Goal: Information Seeking & Learning: Learn about a topic

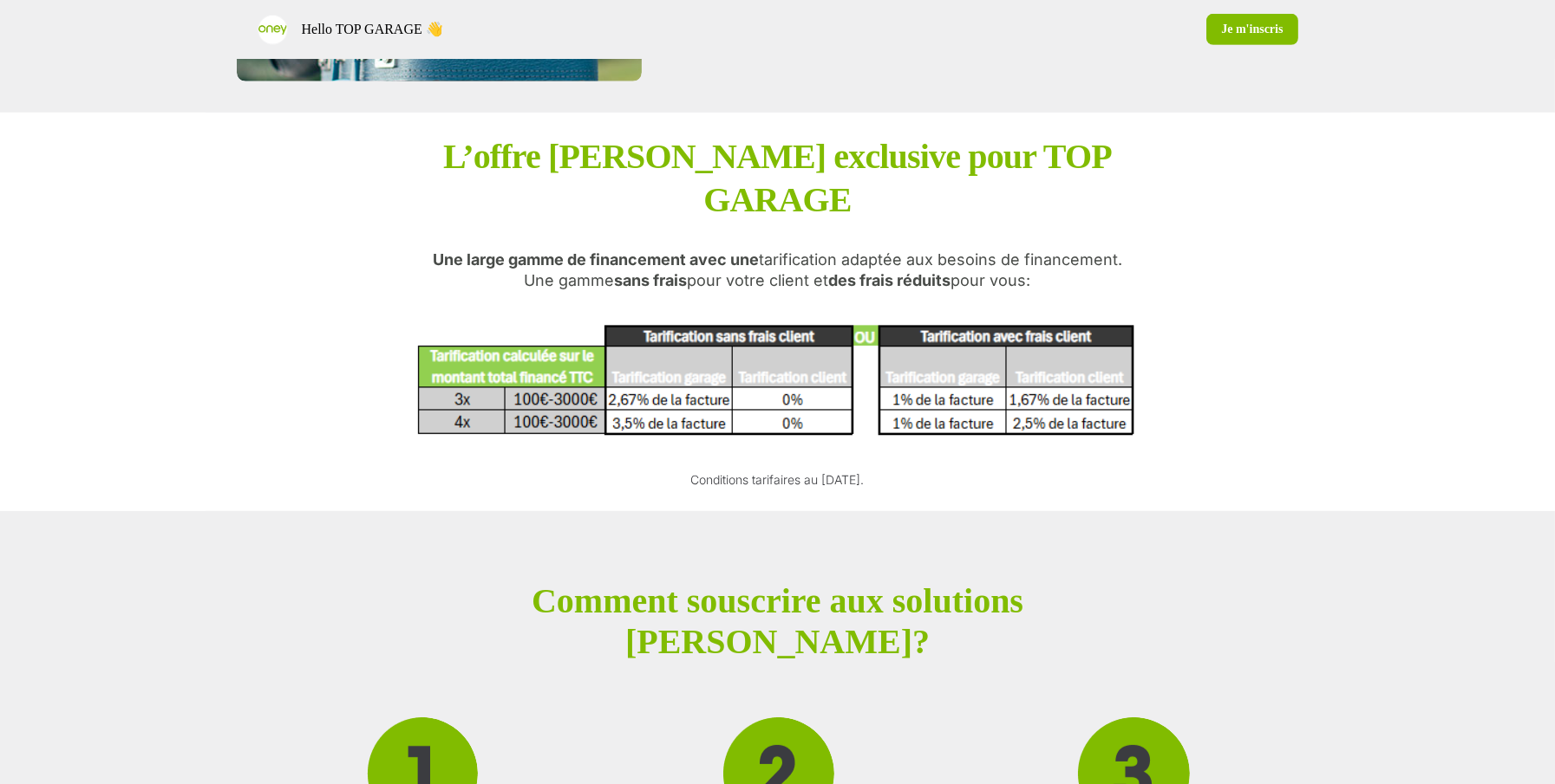
scroll to position [1392, 0]
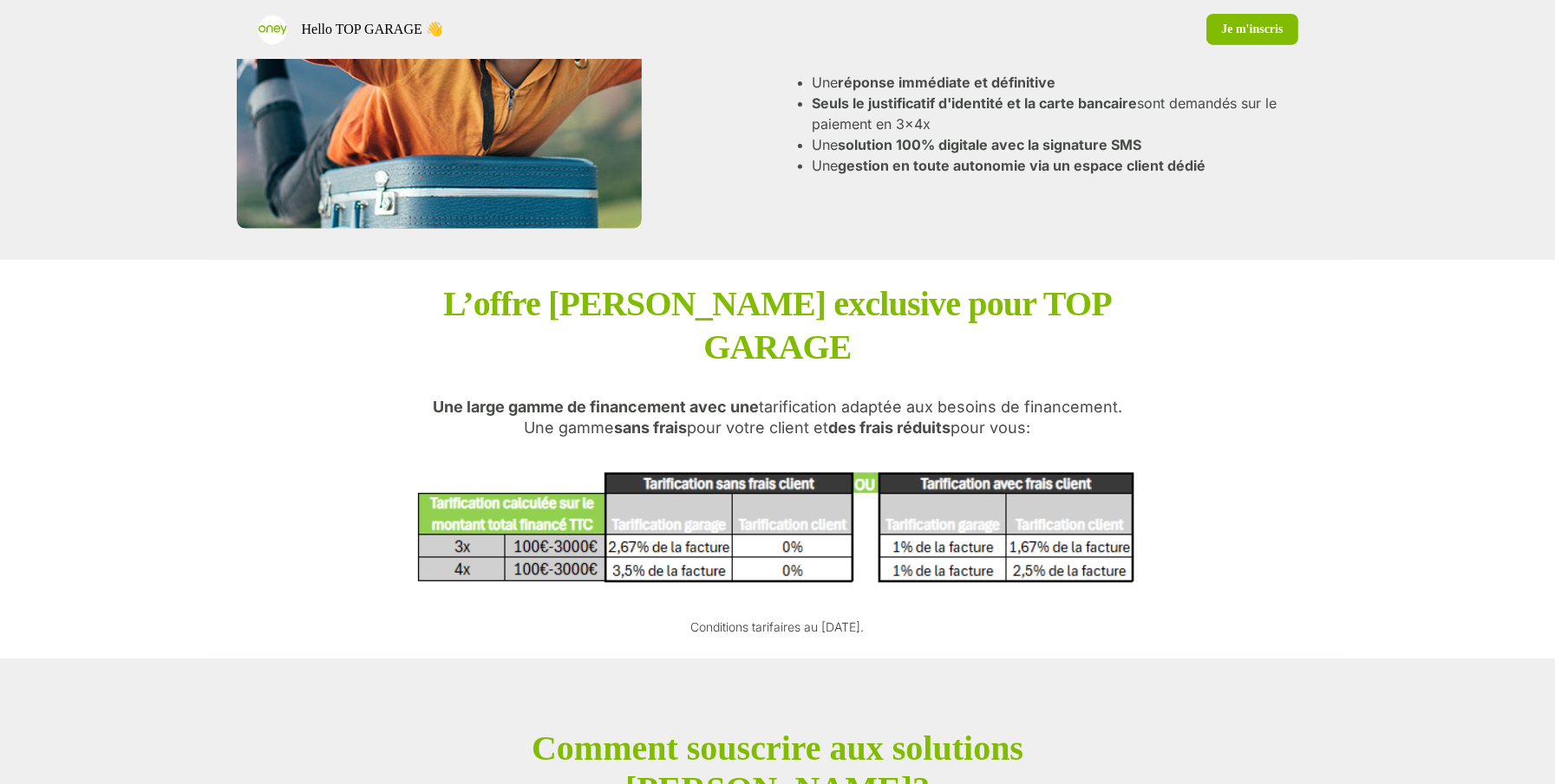
click at [950, 221] on div "Les avantages pour vos clients Une réponse immédiate et définitive Seuls le jus…" at bounding box center [778, 99] width 1082 height 260
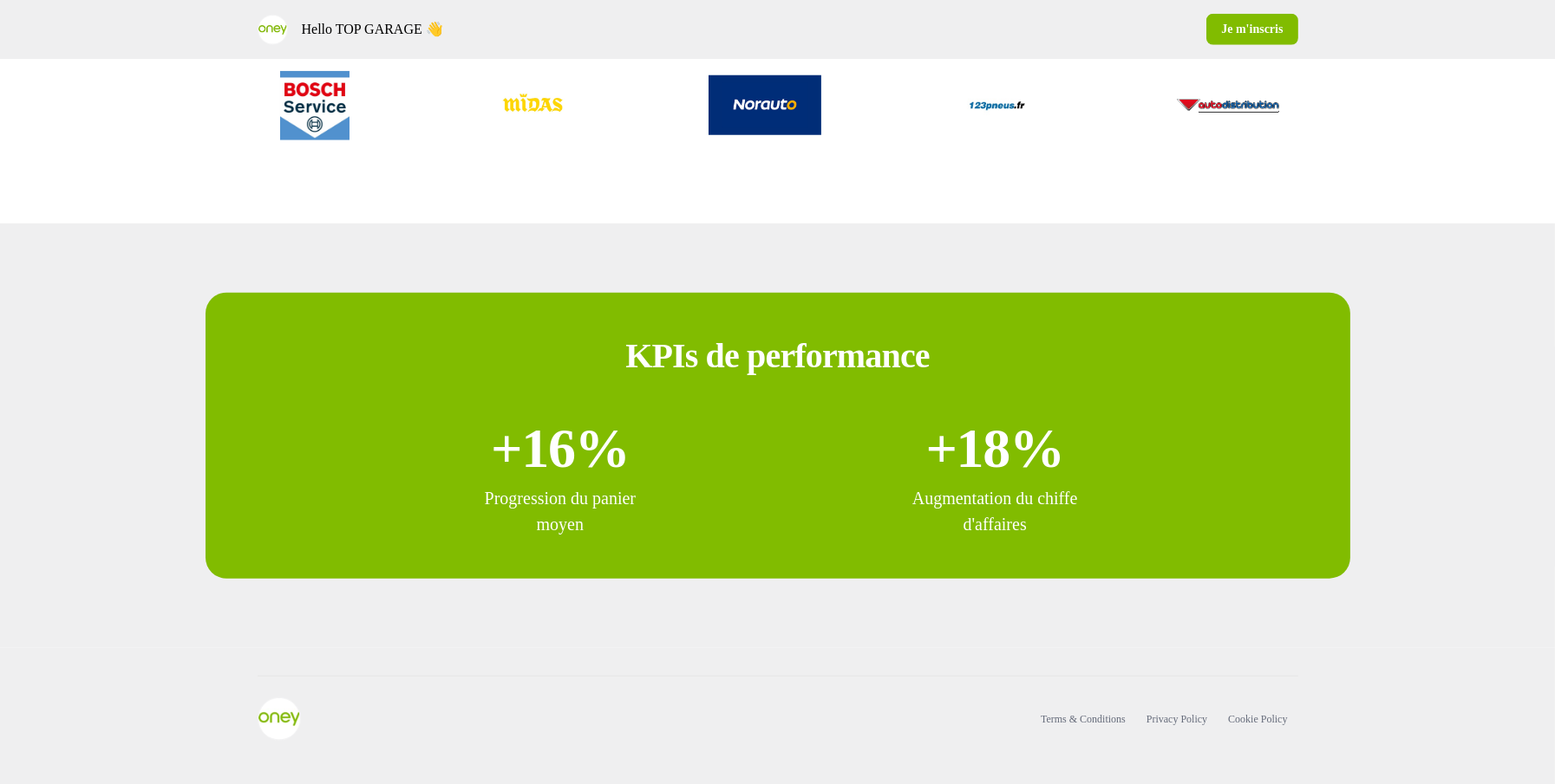
scroll to position [3192, 0]
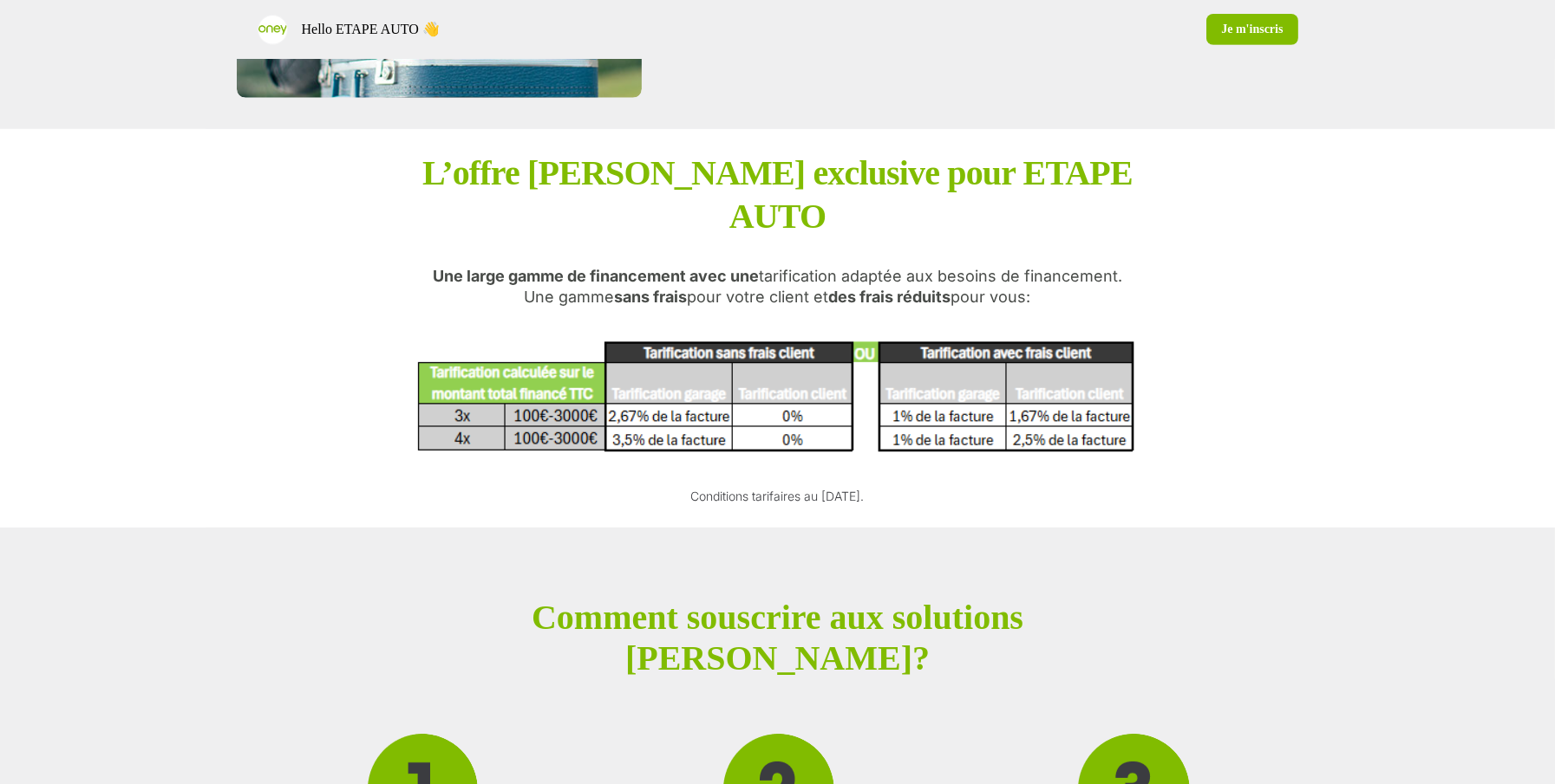
scroll to position [1512, 0]
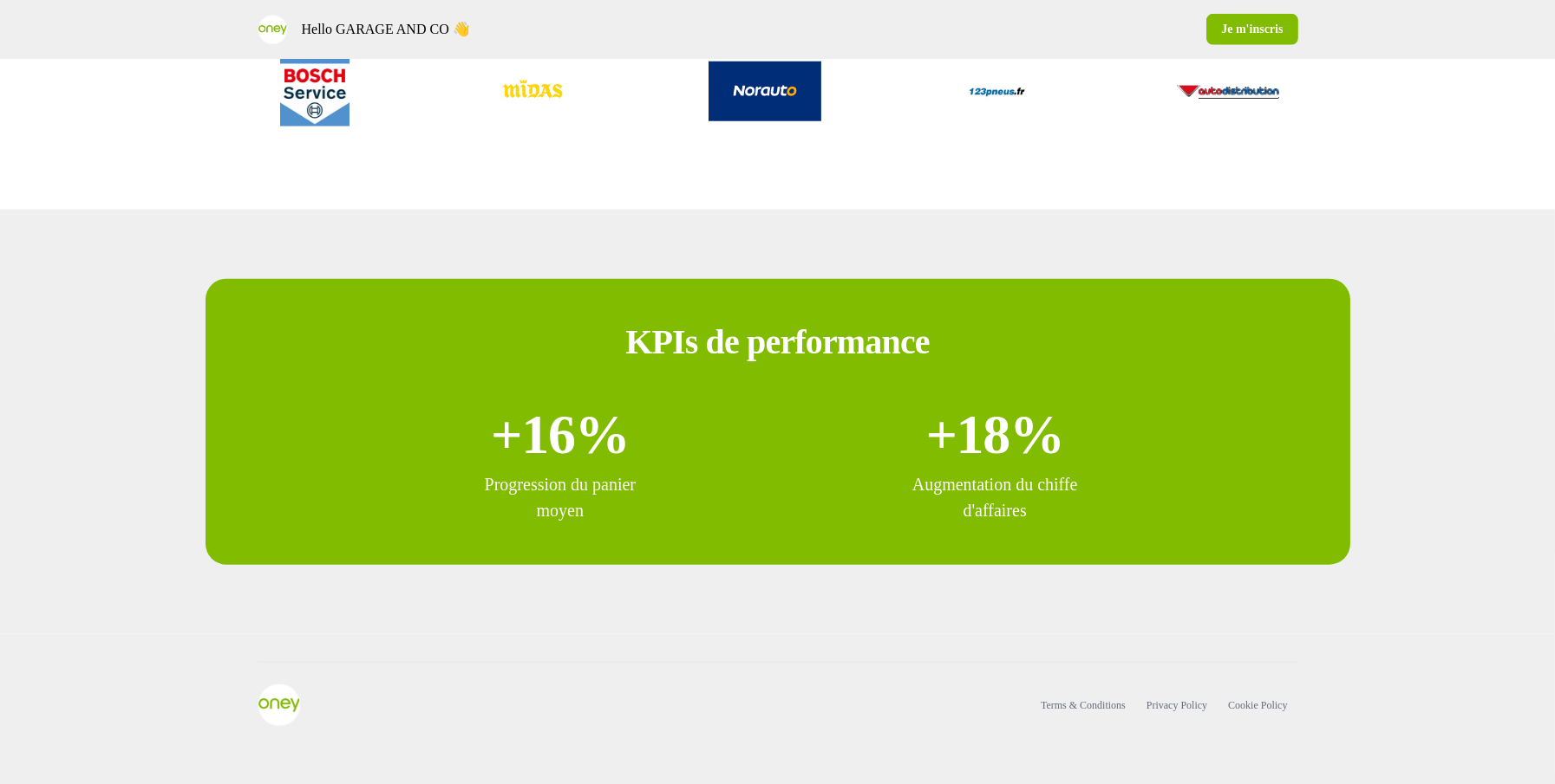
scroll to position [3199, 0]
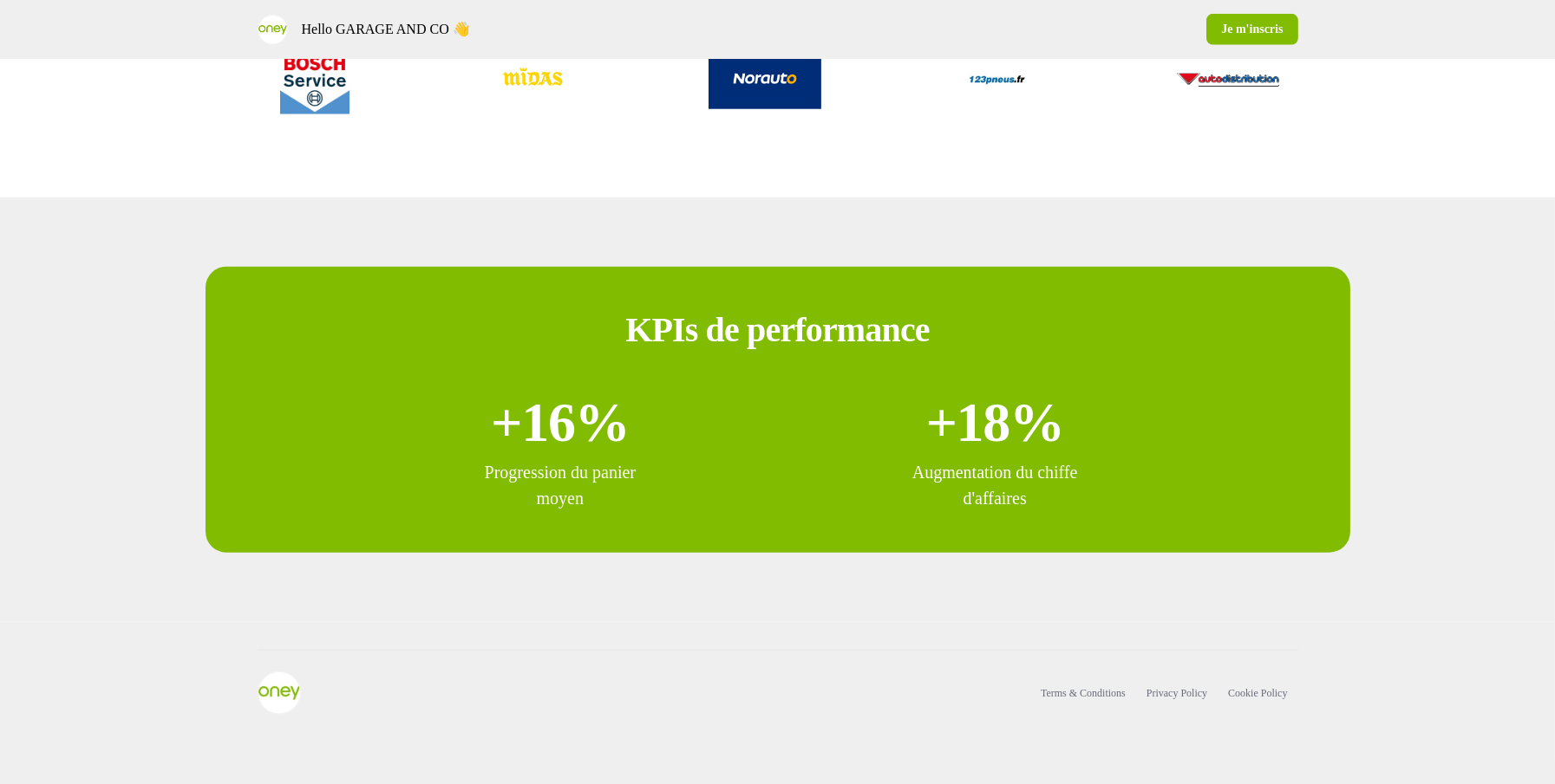
scroll to position [3287, 0]
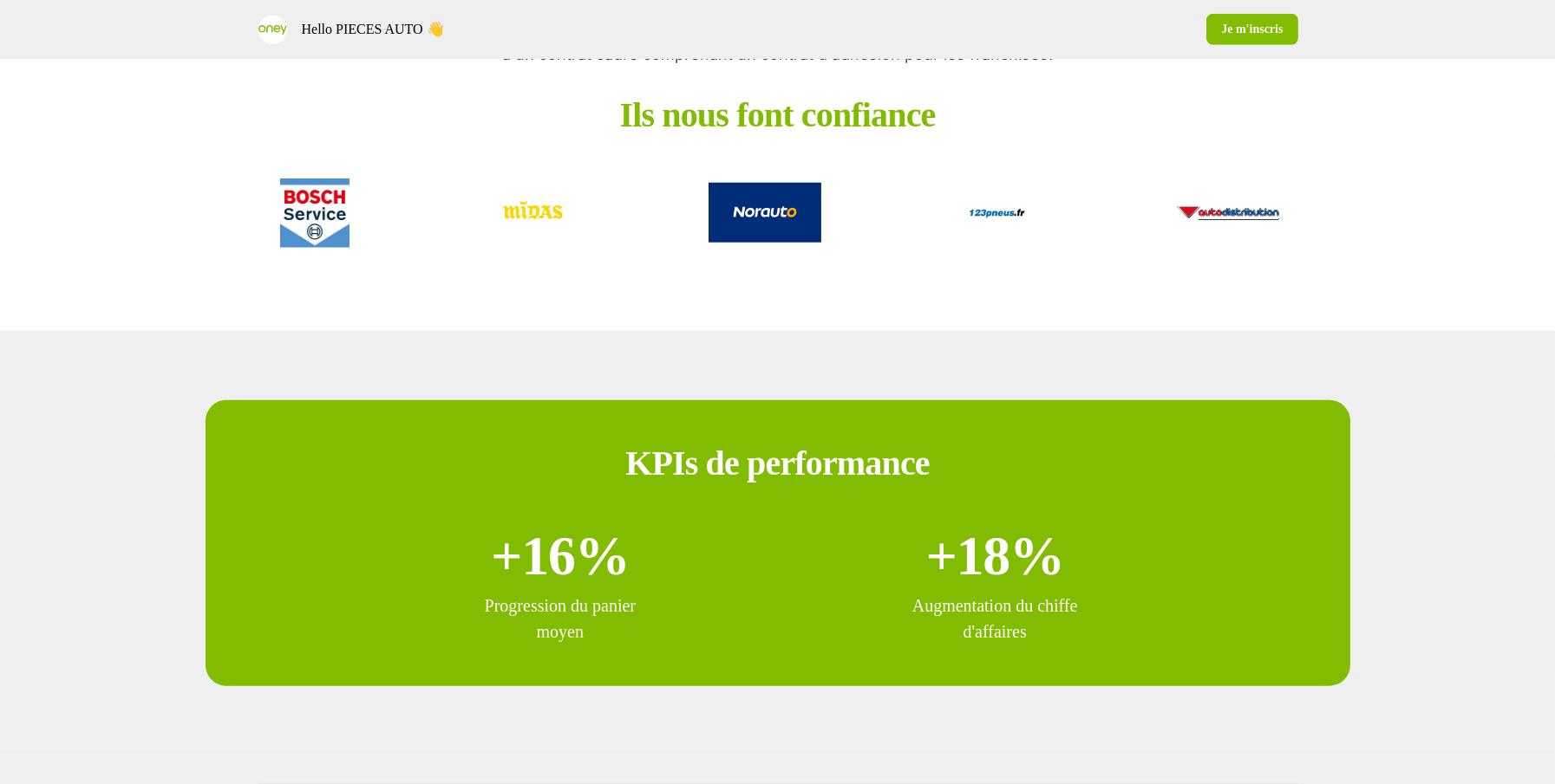
scroll to position [3089, 0]
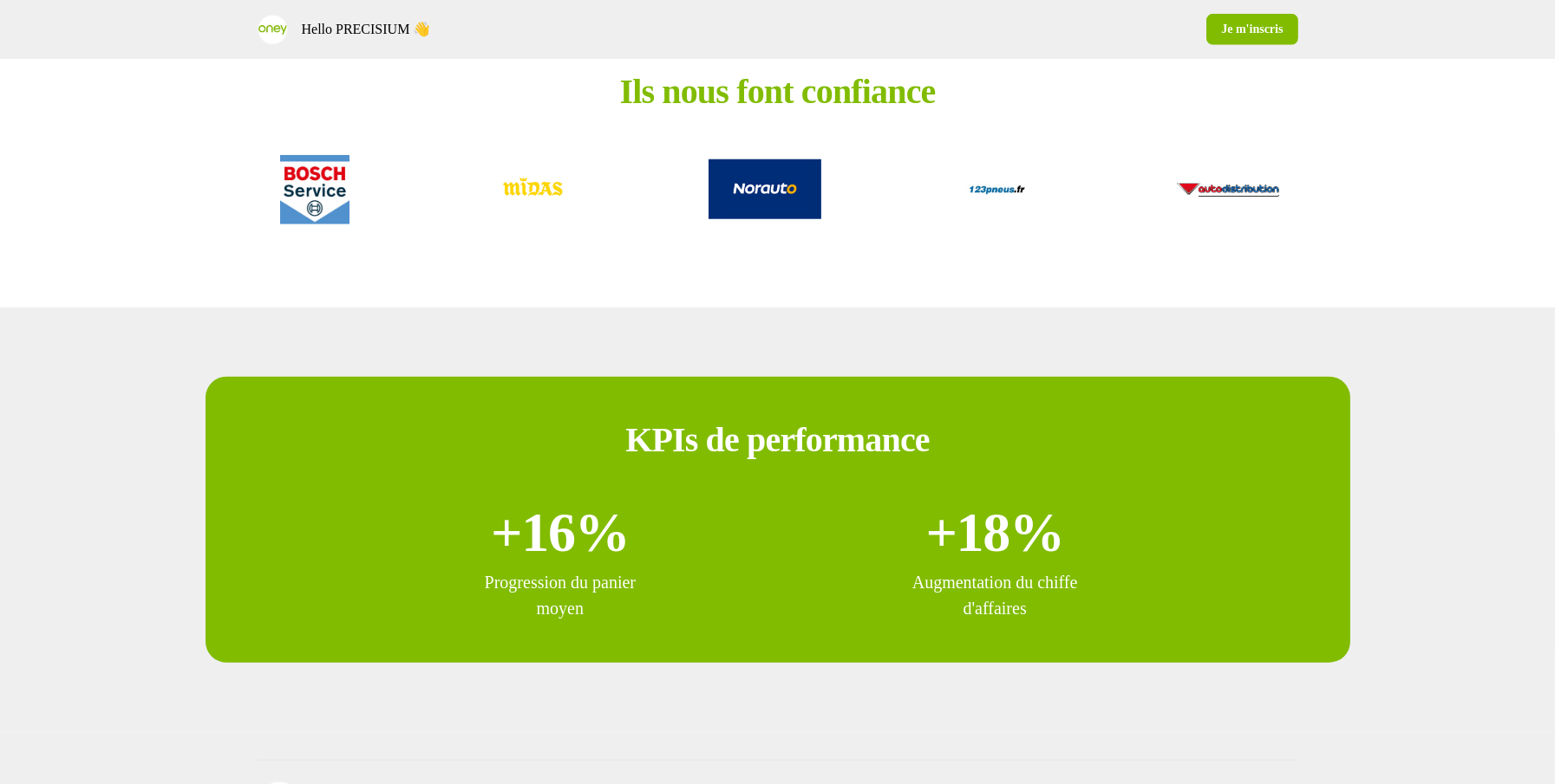
scroll to position [3094, 0]
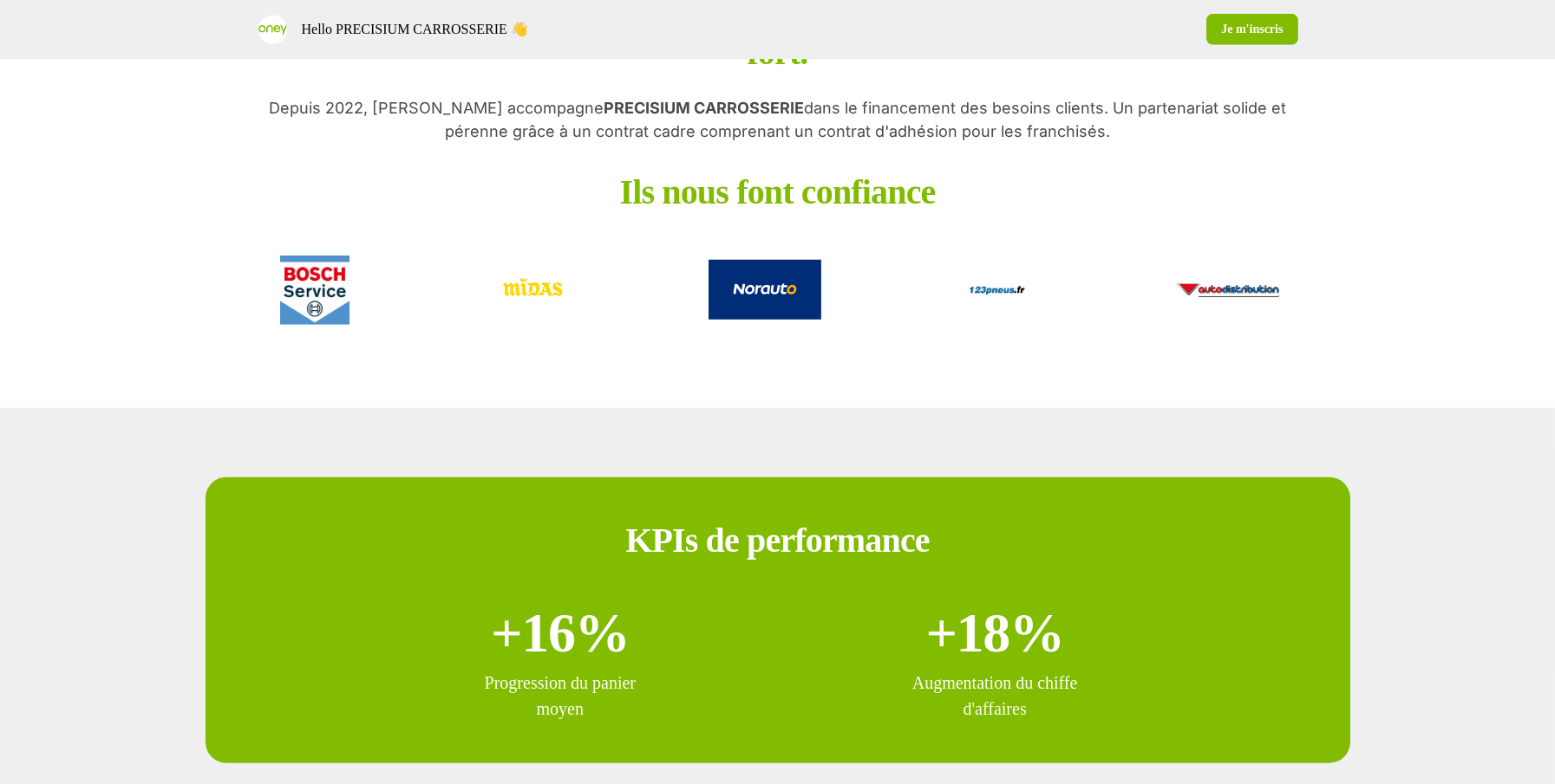
scroll to position [3083, 0]
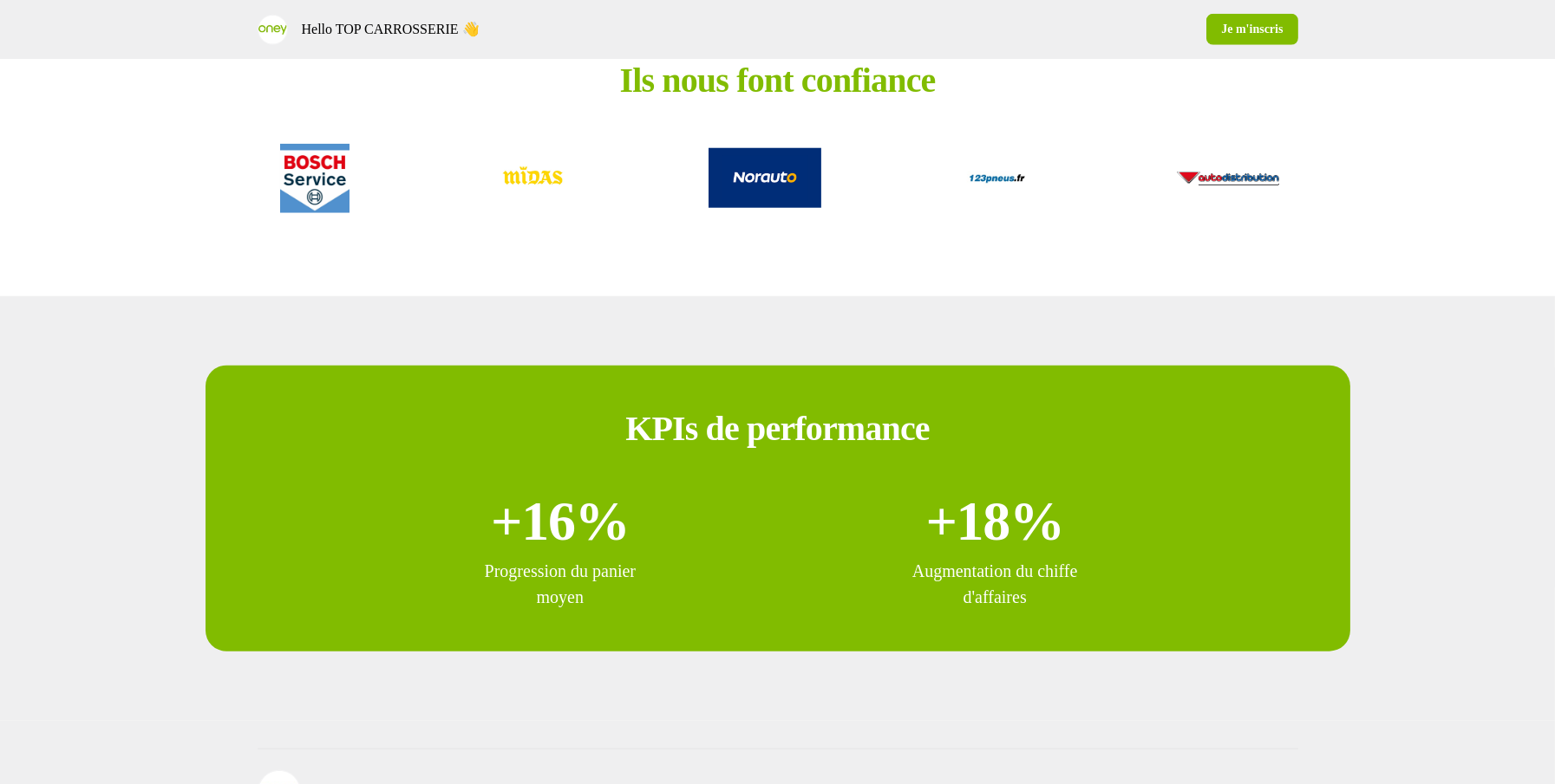
scroll to position [3165, 0]
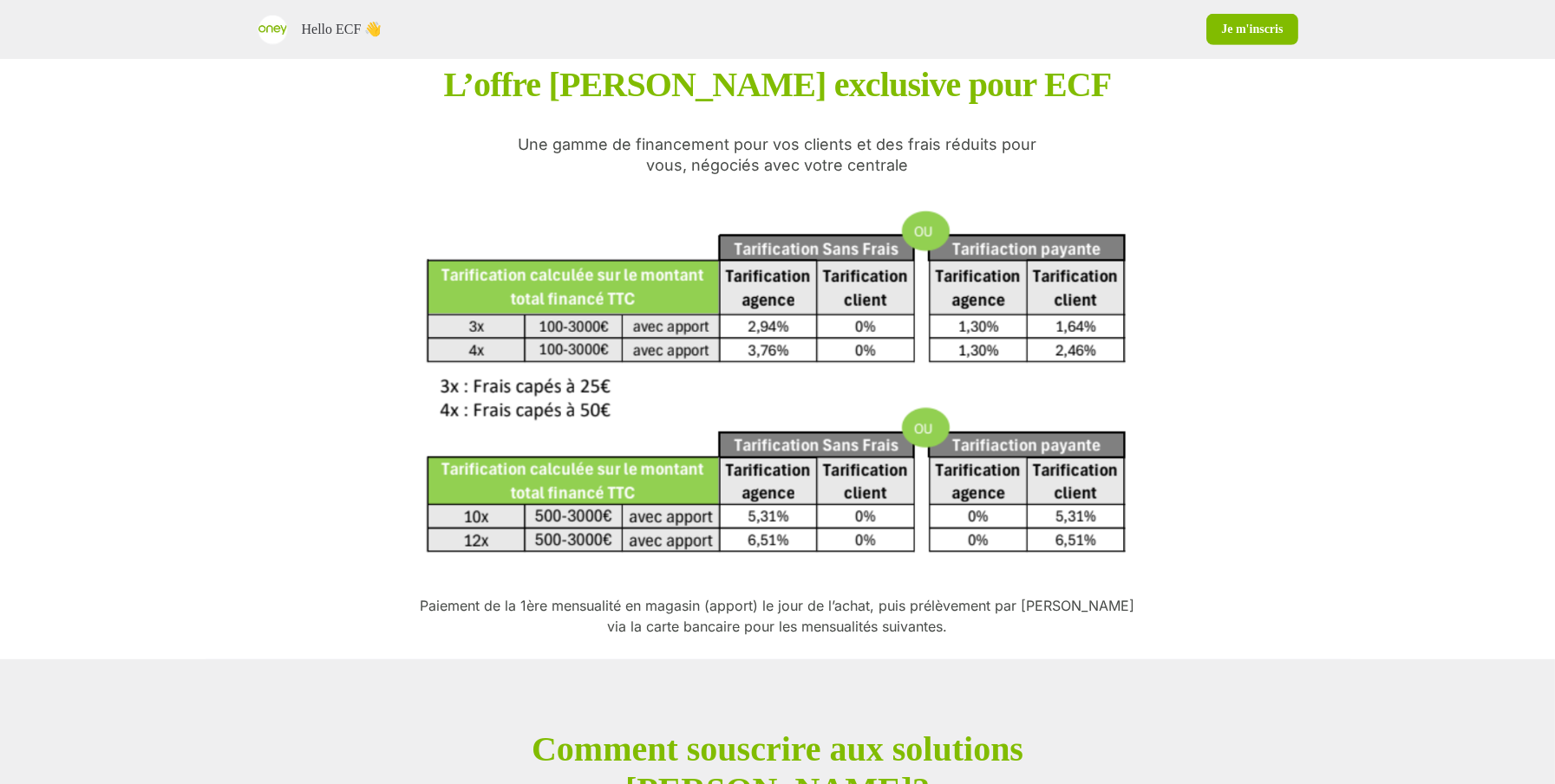
scroll to position [1593, 0]
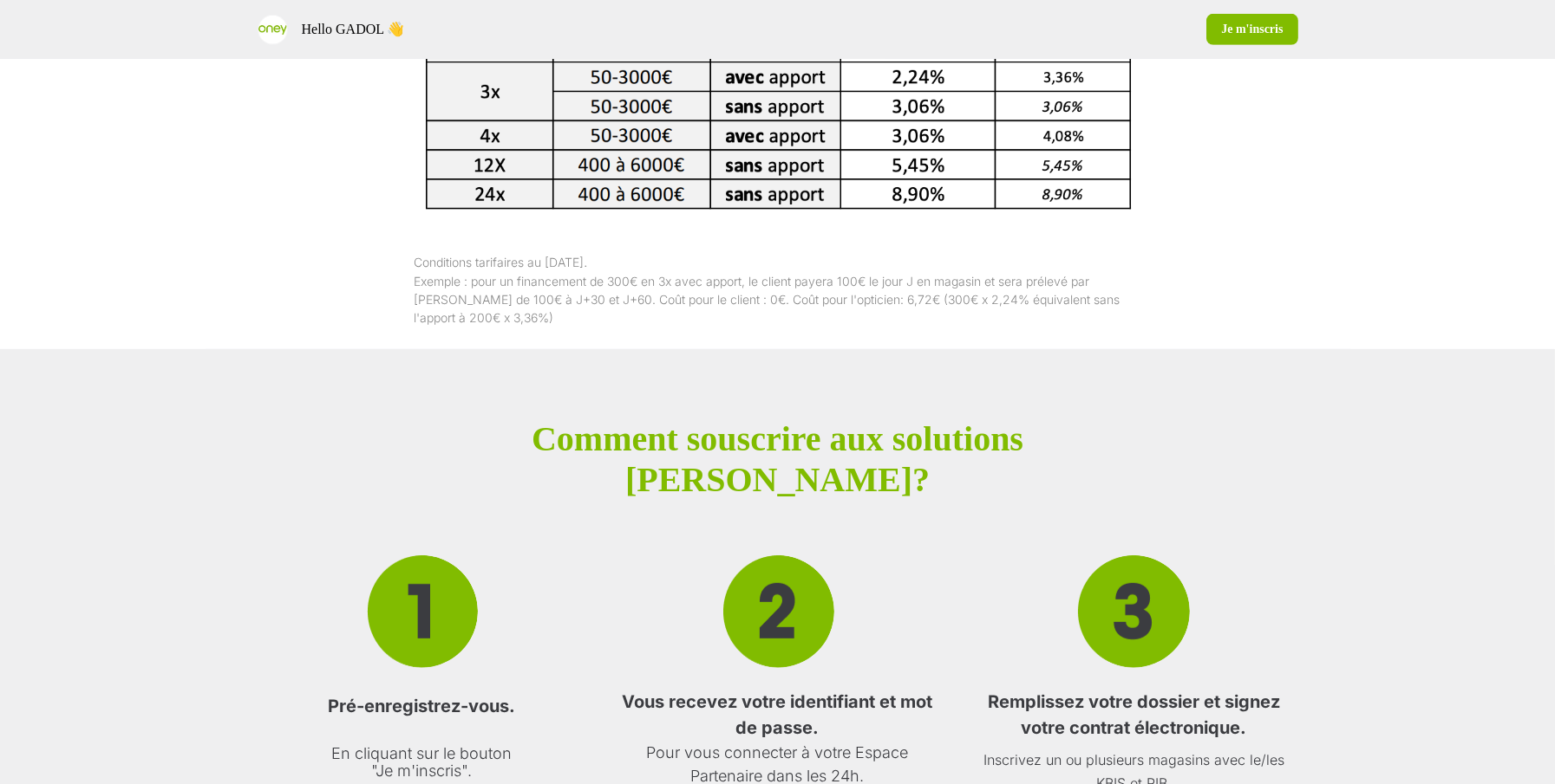
scroll to position [1541, 0]
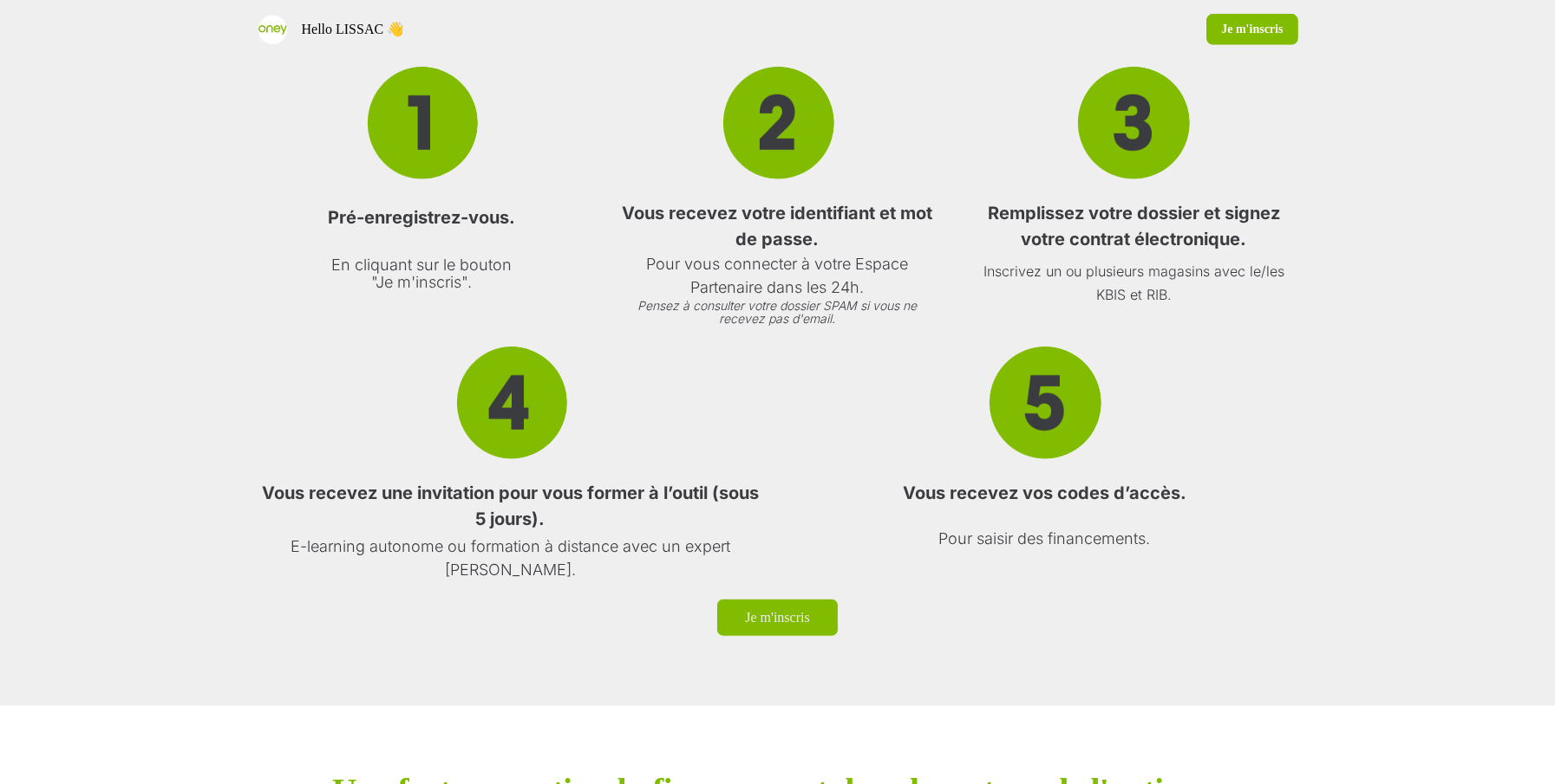
scroll to position [1635, 0]
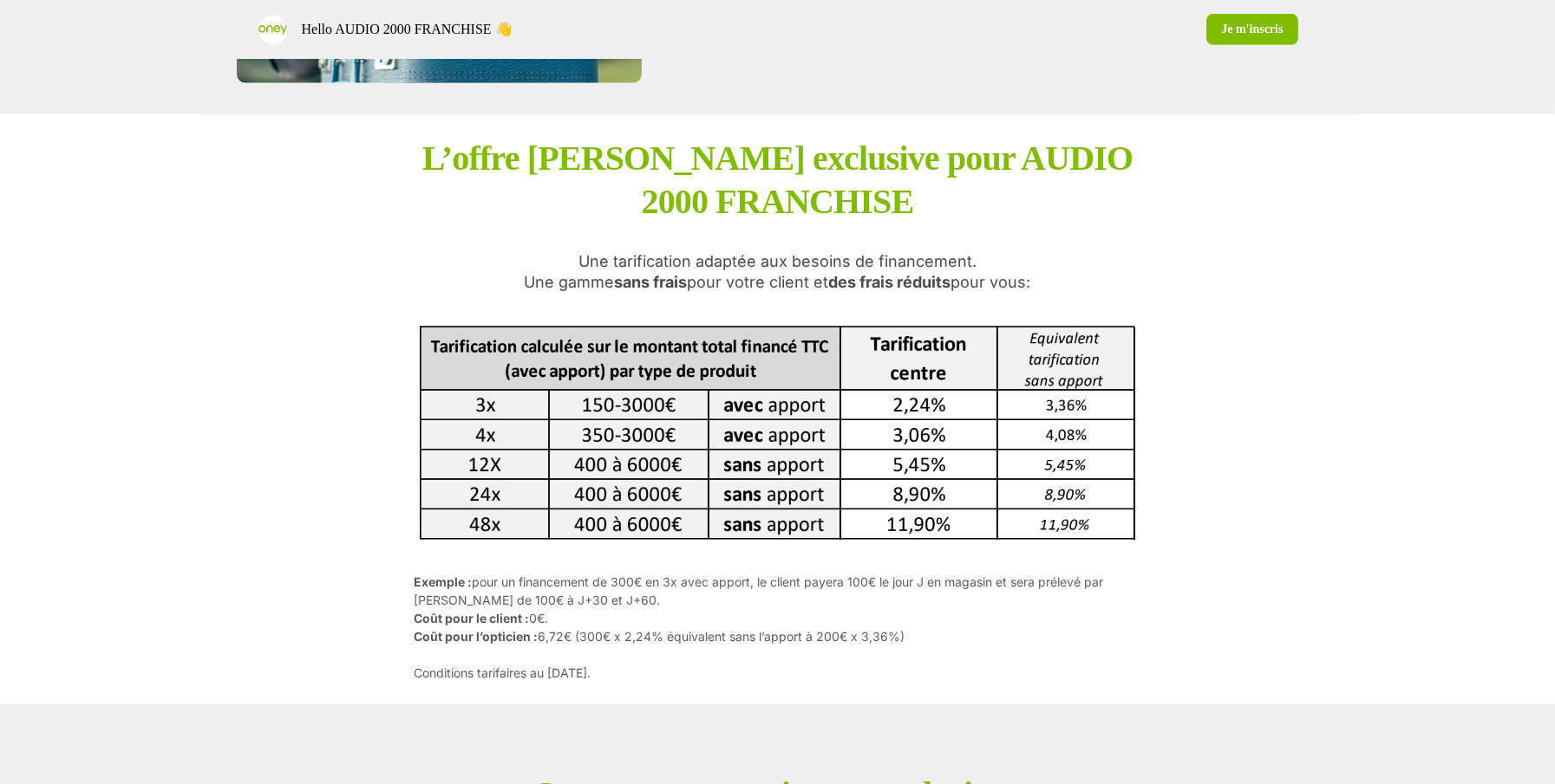
scroll to position [1587, 0]
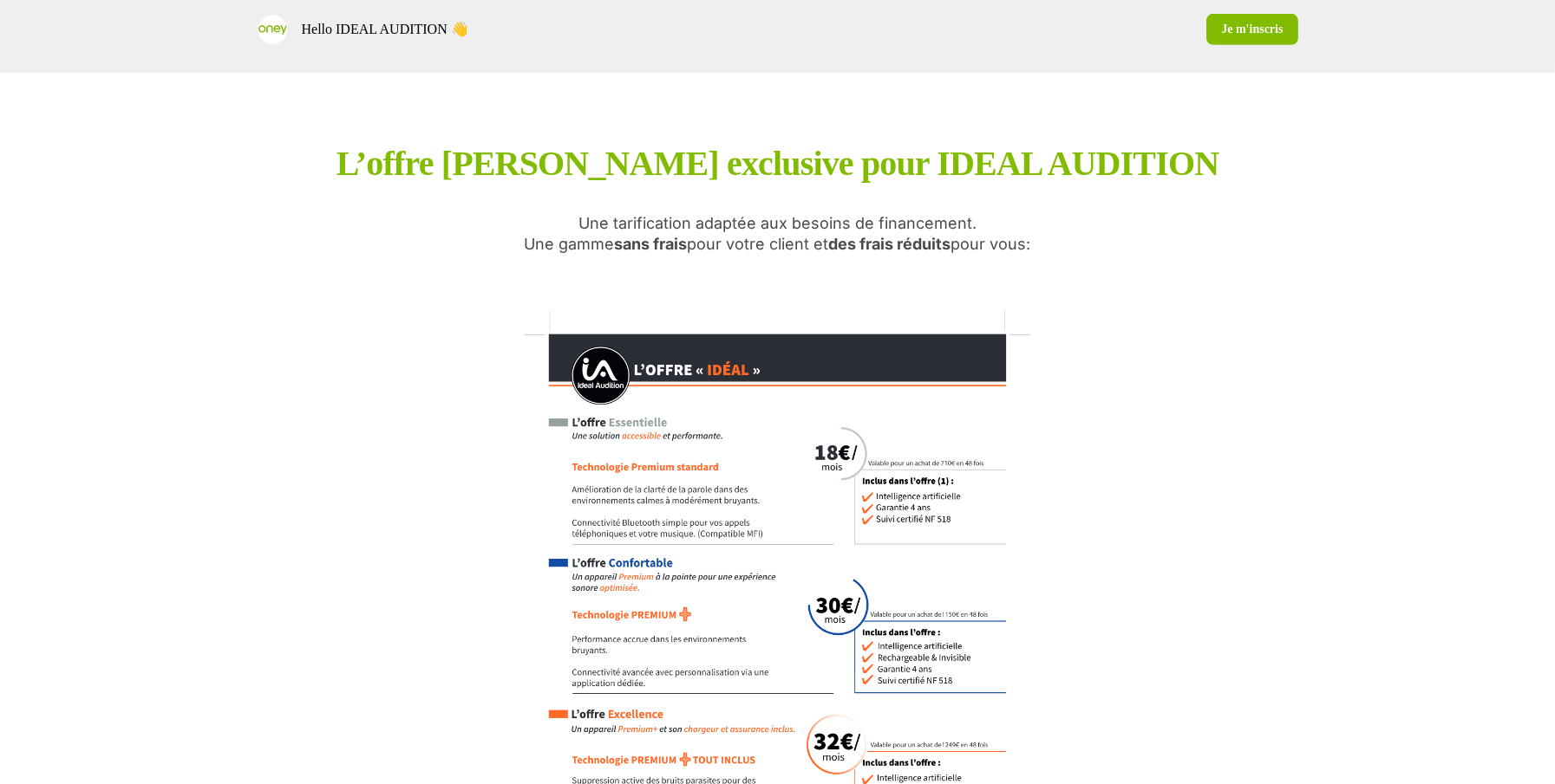
scroll to position [1655, 0]
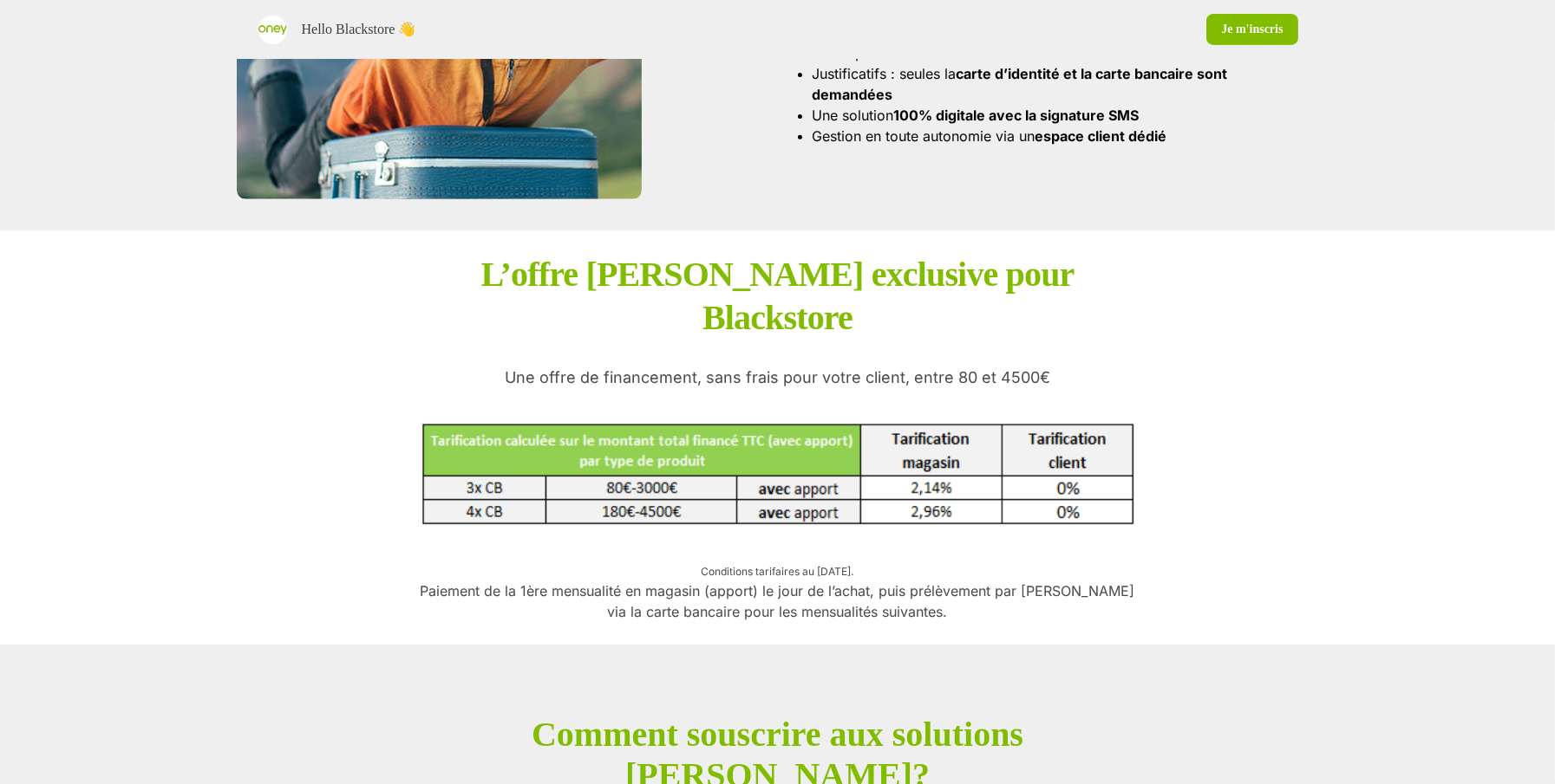
scroll to position [1418, 0]
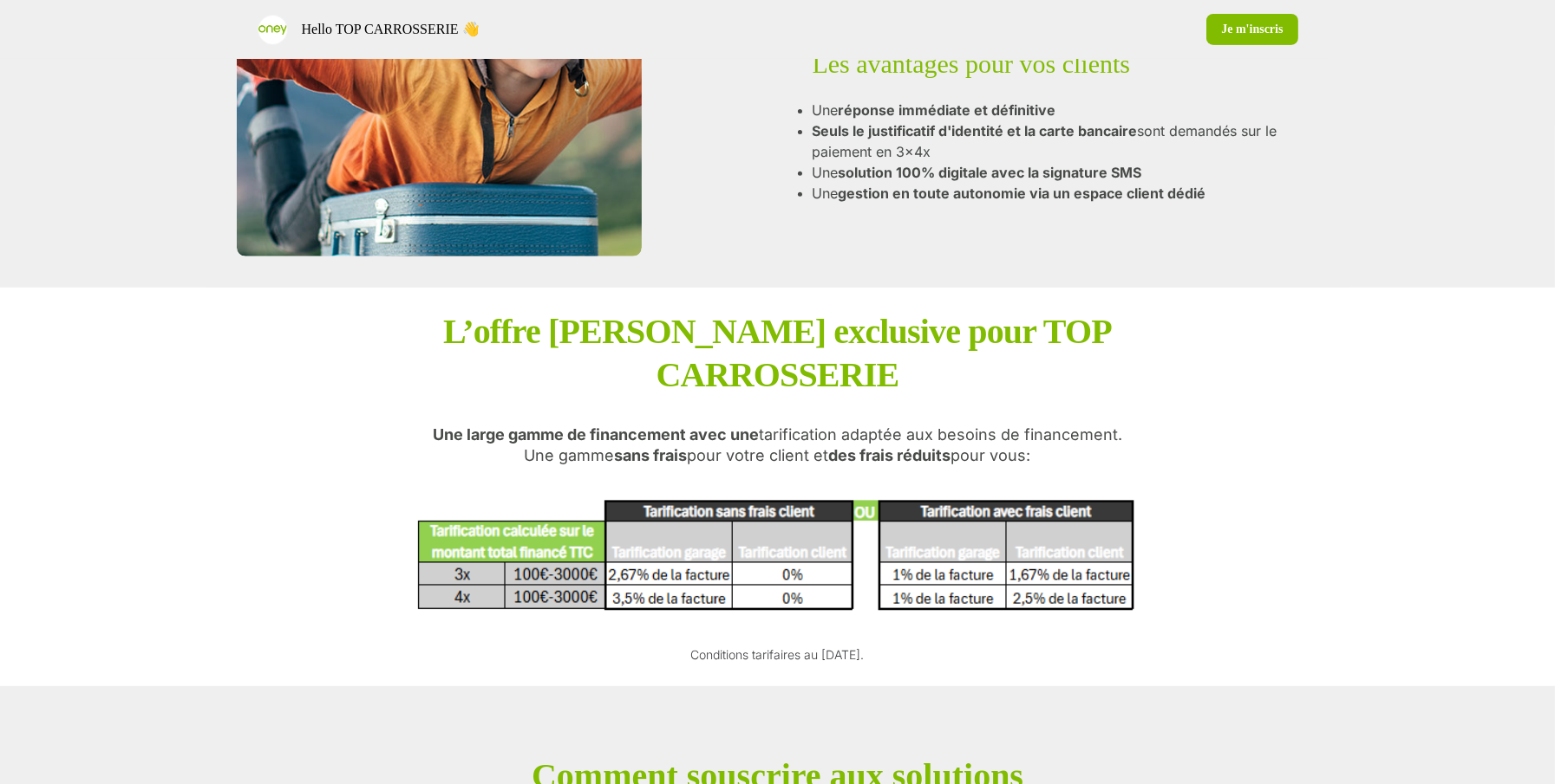
scroll to position [1440, 0]
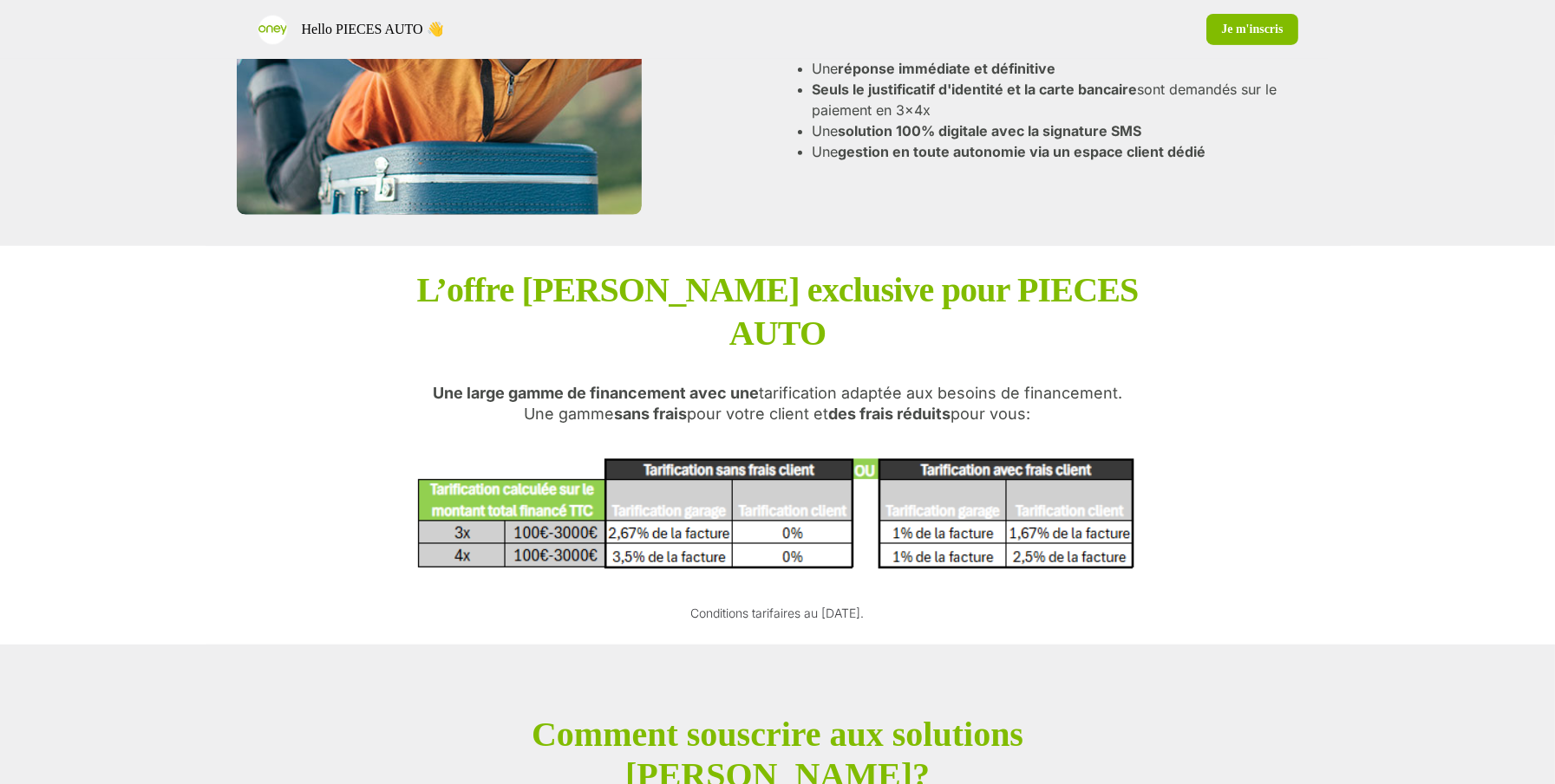
scroll to position [1409, 0]
